Goal: Transaction & Acquisition: Purchase product/service

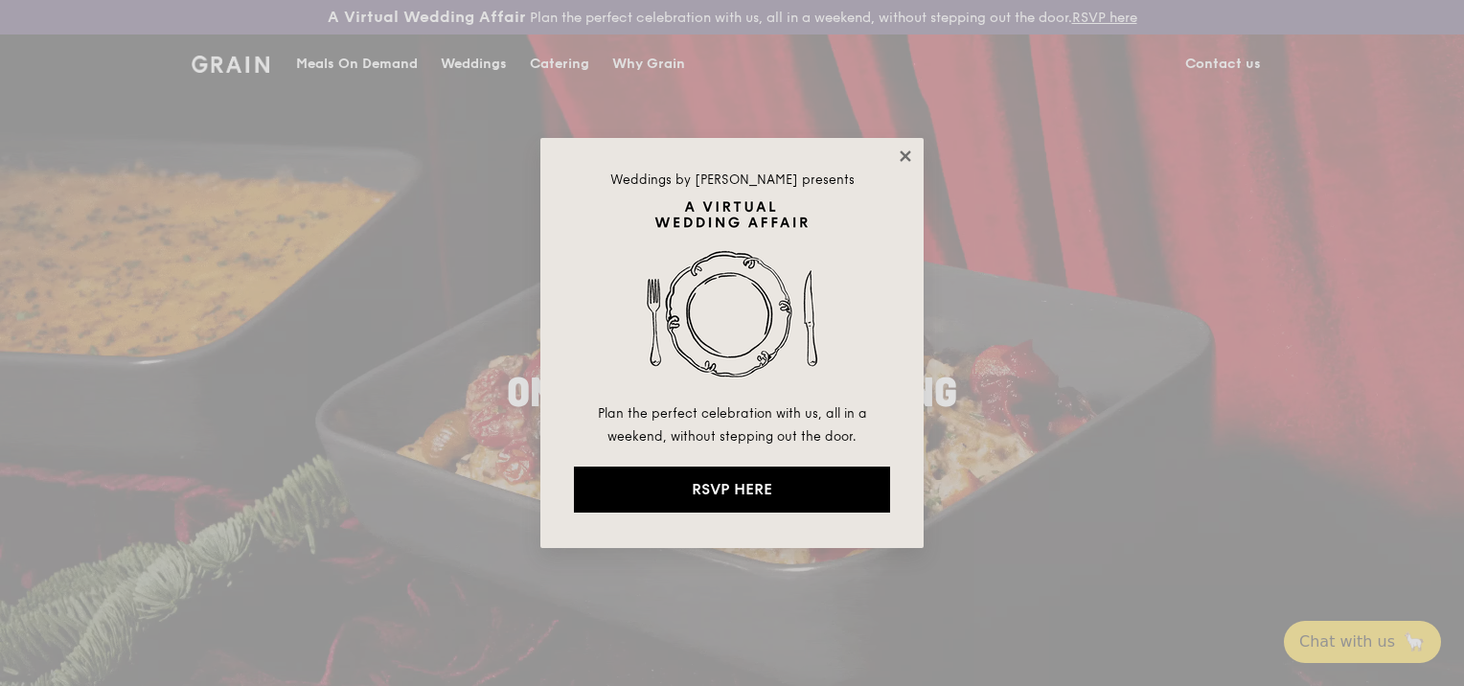
click at [901, 151] on icon at bounding box center [905, 155] width 11 height 11
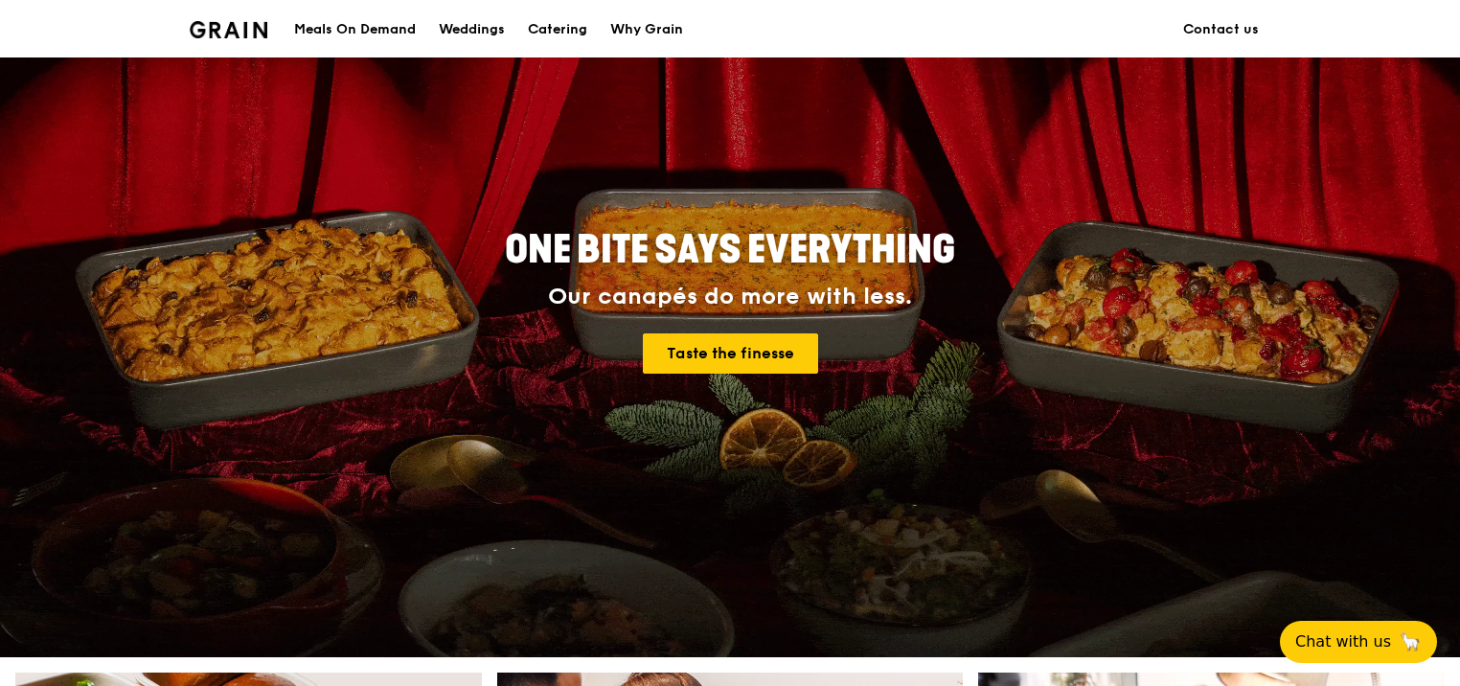
scroll to position [79, 0]
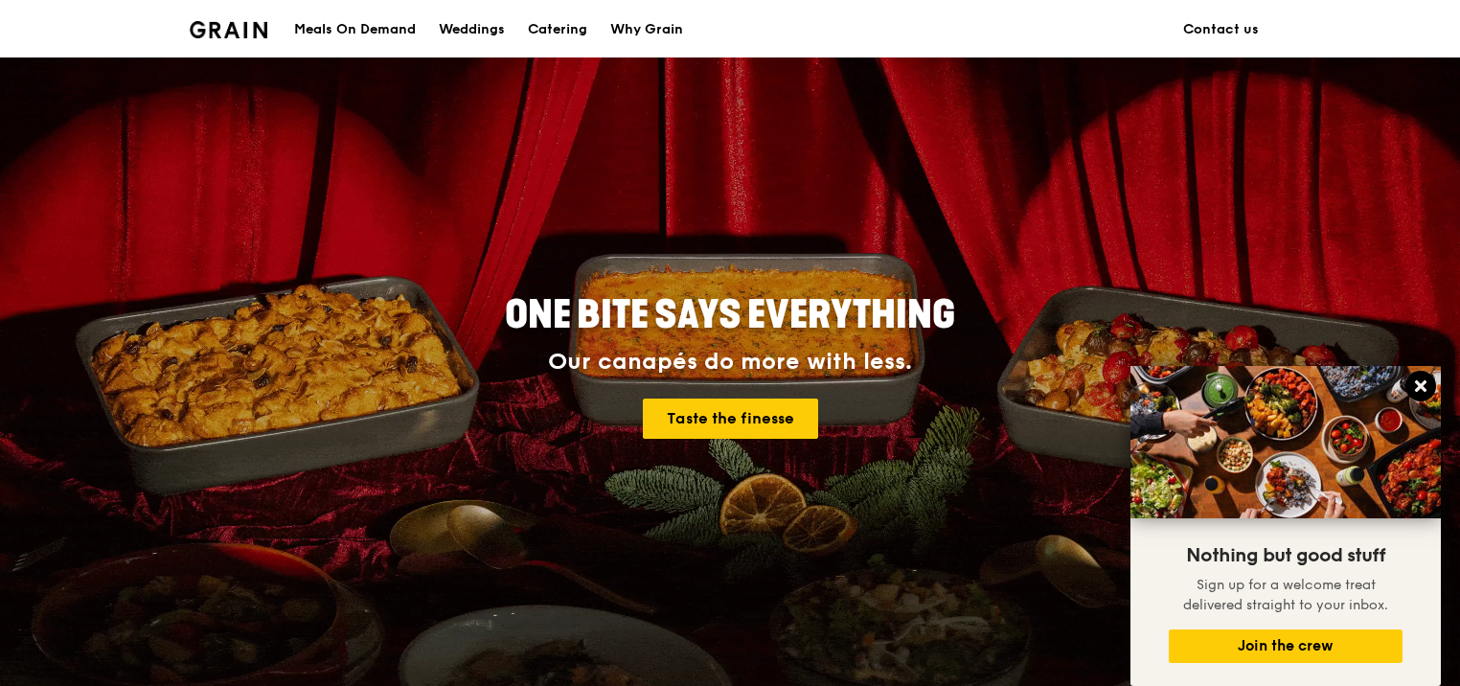
click at [1420, 376] on button at bounding box center [1420, 386] width 31 height 31
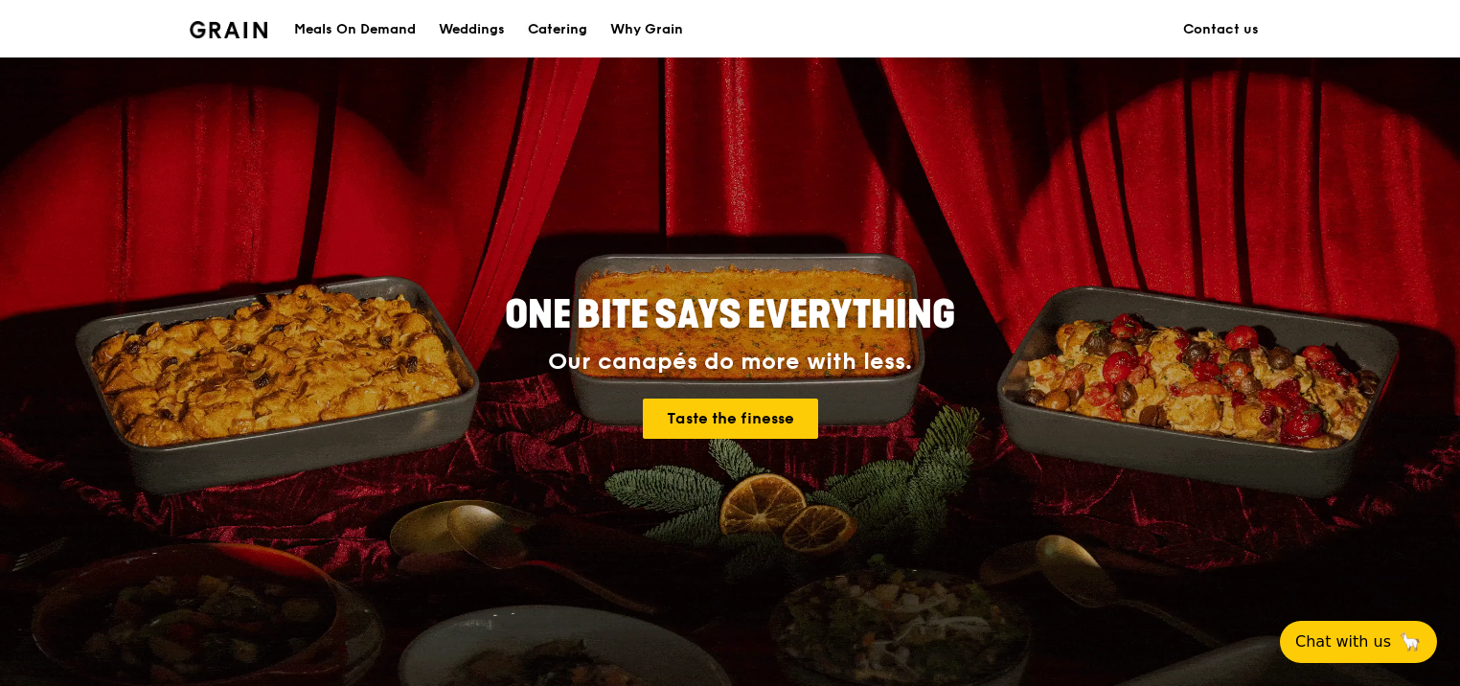
click at [540, 22] on div "Catering" at bounding box center [557, 29] width 59 height 57
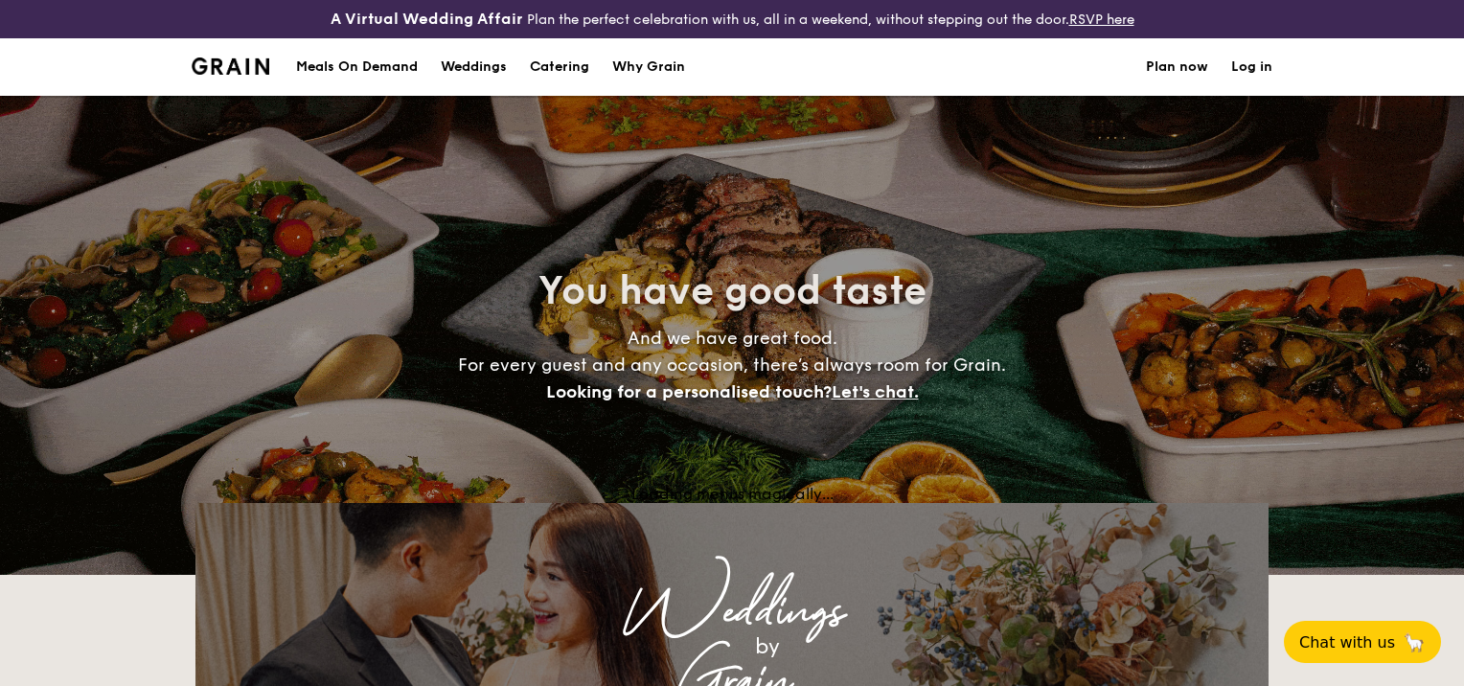
select select
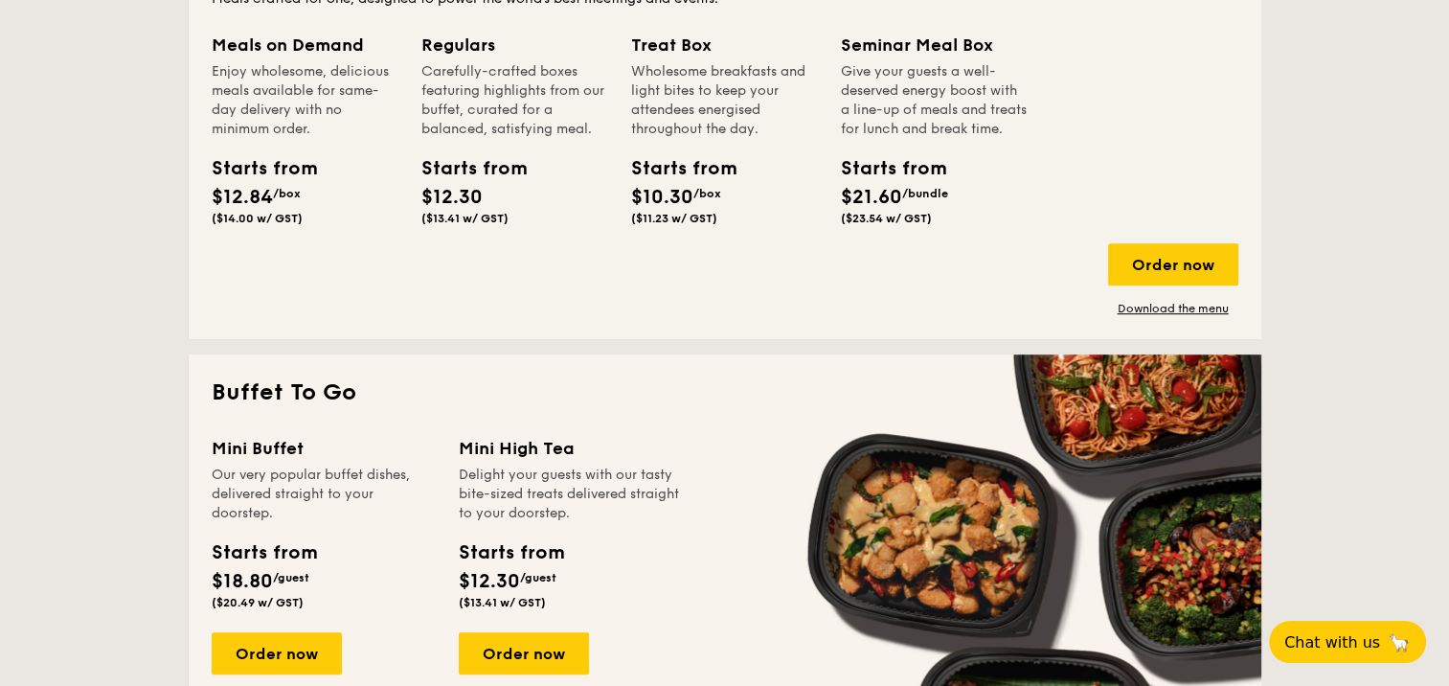
scroll to position [977, 0]
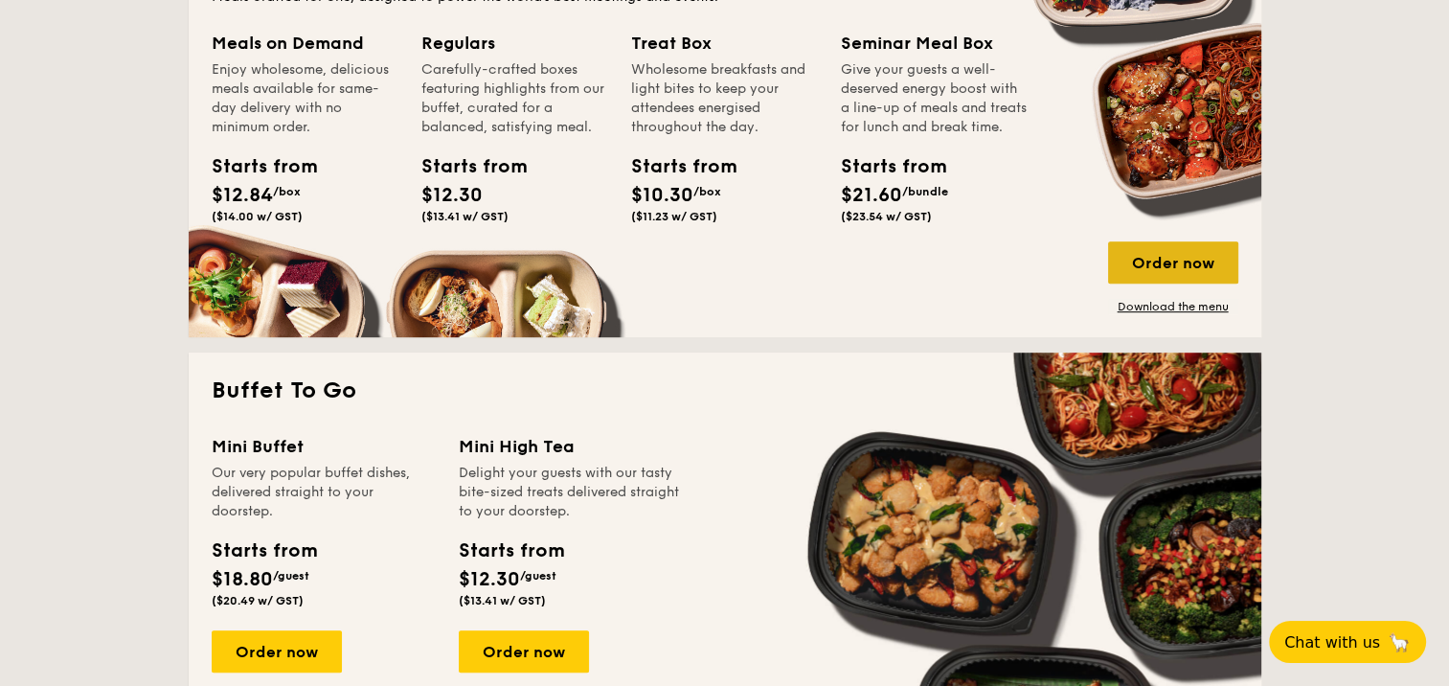
click at [1180, 255] on div "Order now" at bounding box center [1173, 262] width 130 height 42
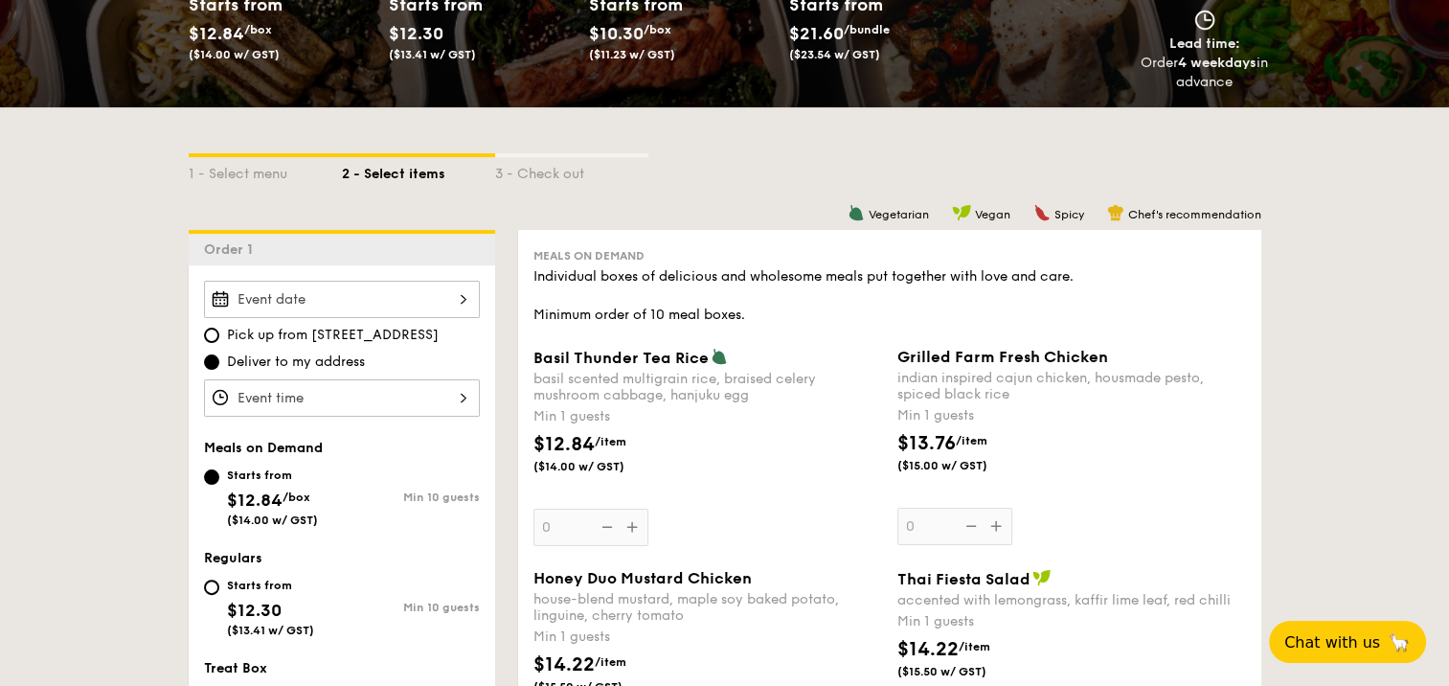
scroll to position [451, 0]
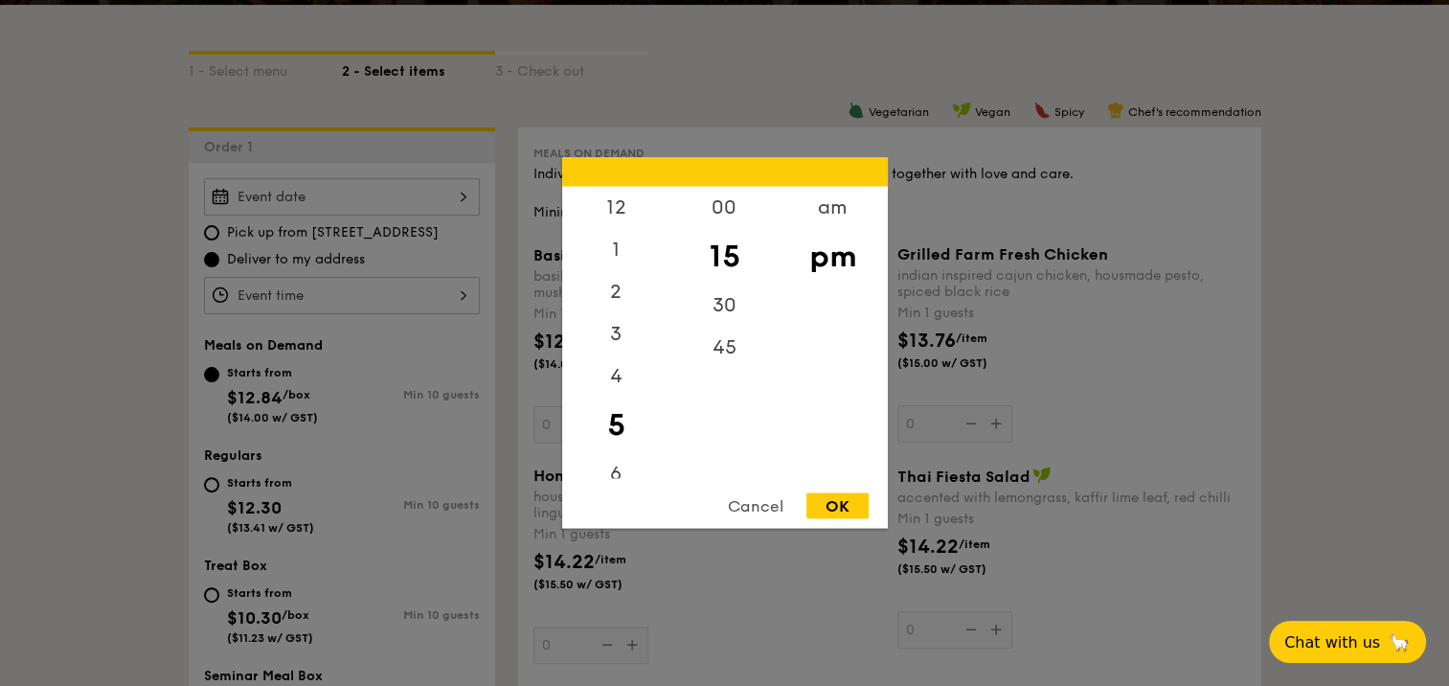
click at [358, 284] on div "12 1 2 3 4 5 6 7 8 9 10 11 00 15 30 45 am pm Cancel OK" at bounding box center [342, 295] width 276 height 37
click at [961, 367] on div at bounding box center [724, 343] width 1449 height 686
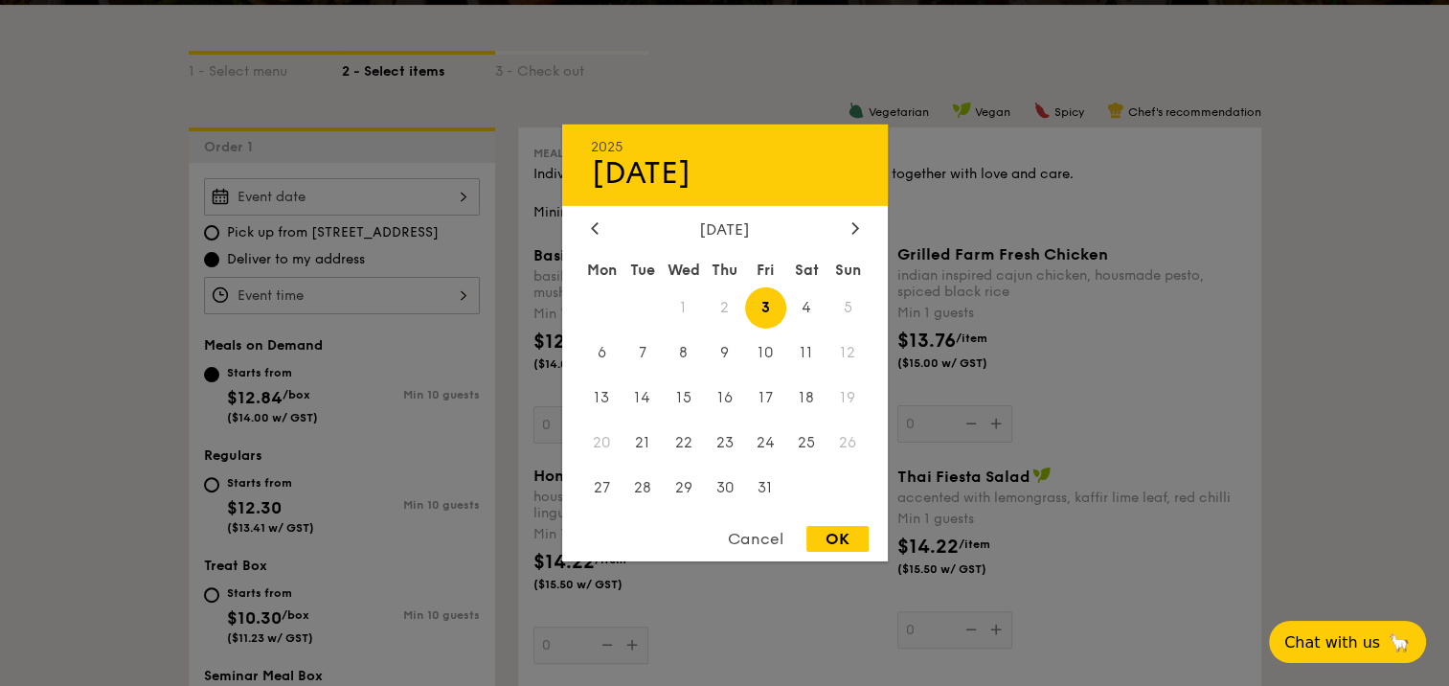
click at [409, 203] on div "2025 Oct 03 October 2025 Mon Tue Wed Thu Fri Sat Sun 1 2 3 4 5 6 7 8 9 10 11 12…" at bounding box center [342, 196] width 276 height 37
click at [587, 224] on div at bounding box center [594, 229] width 17 height 18
click at [853, 230] on icon at bounding box center [855, 227] width 6 height 11
click at [600, 220] on div at bounding box center [594, 229] width 17 height 18
click at [859, 229] on div at bounding box center [855, 229] width 17 height 18
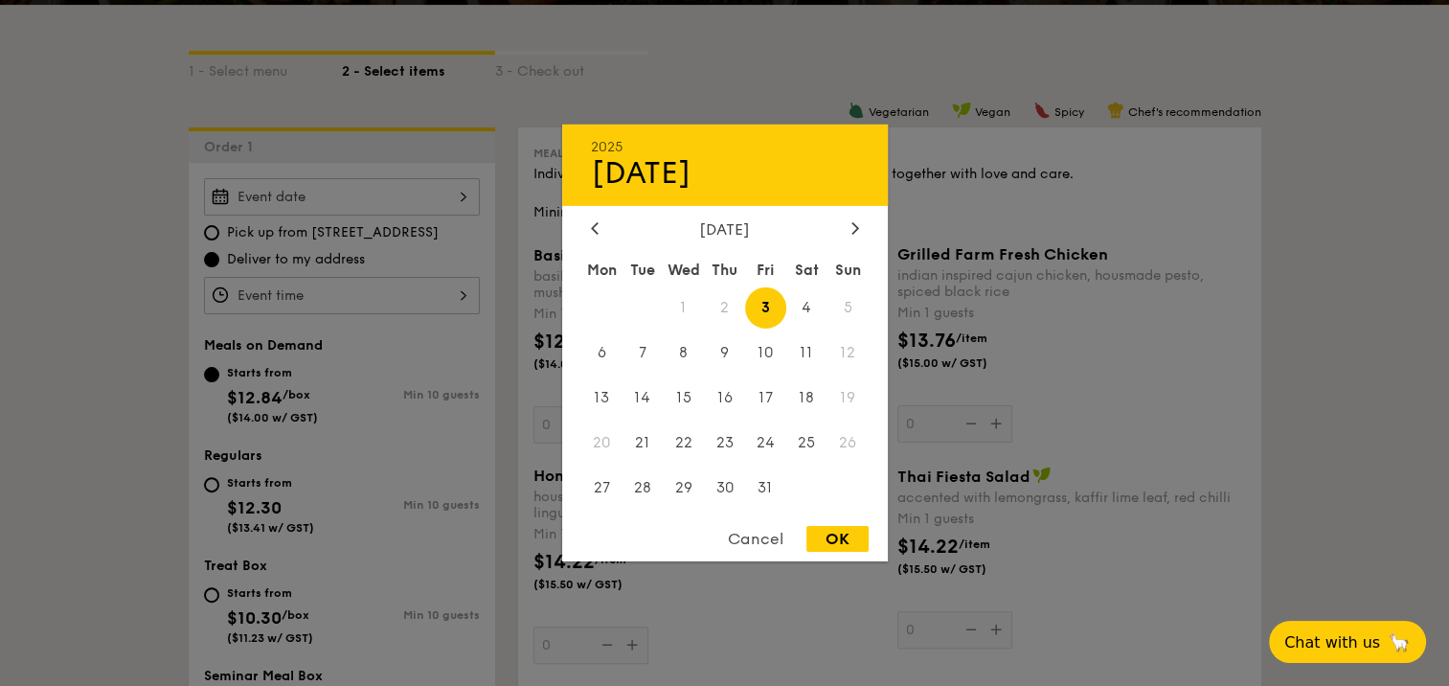
click at [785, 538] on div "Cancel" at bounding box center [756, 539] width 94 height 26
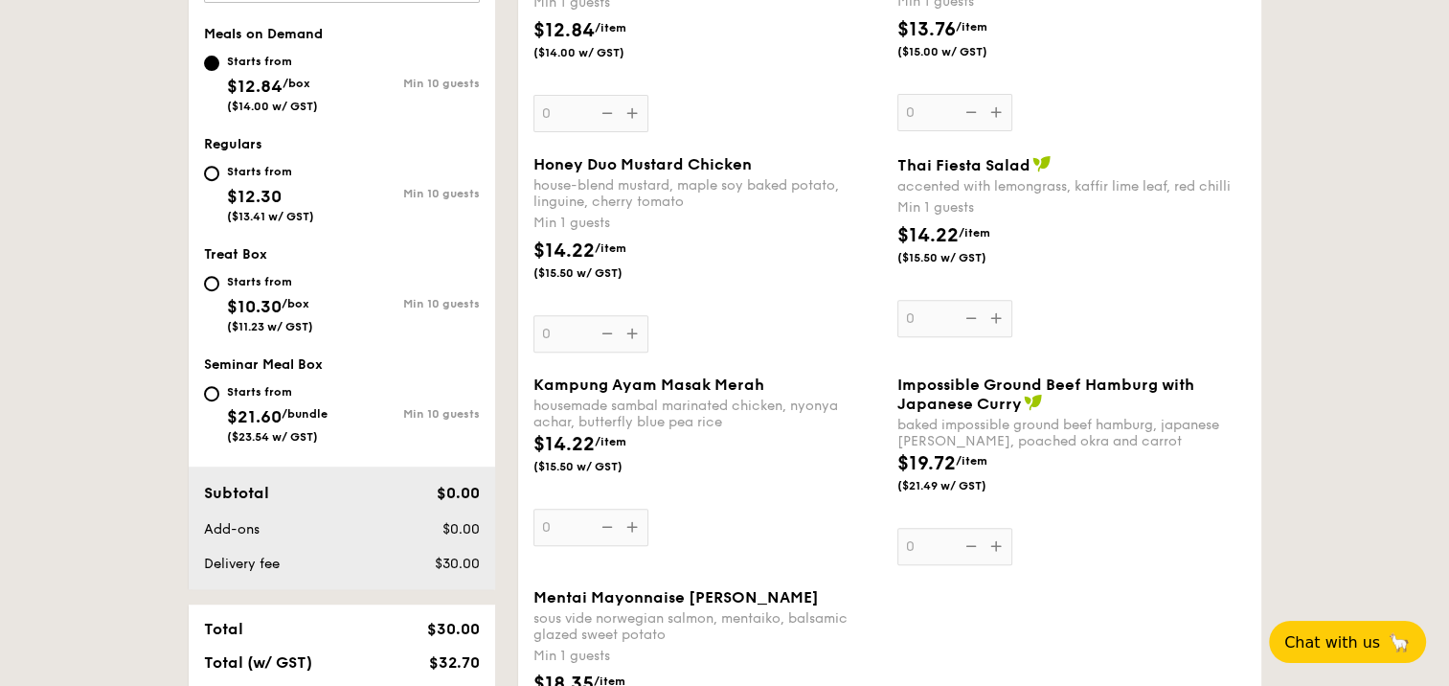
scroll to position [787, 0]
